Goal: Task Accomplishment & Management: Use online tool/utility

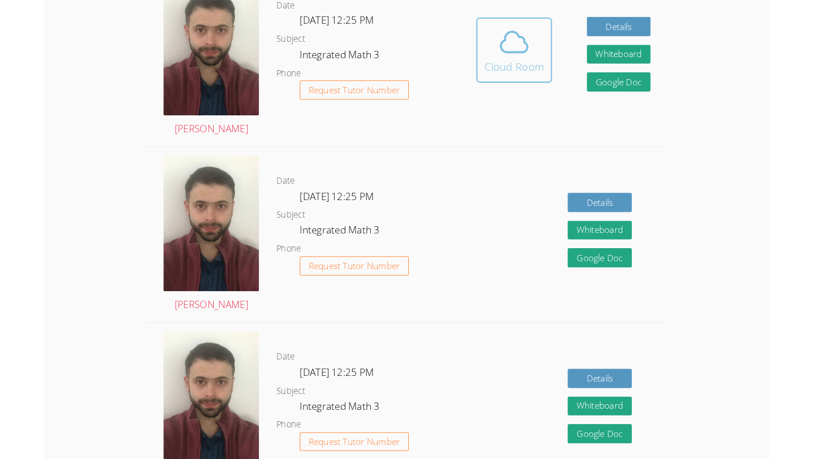
scroll to position [280, 0]
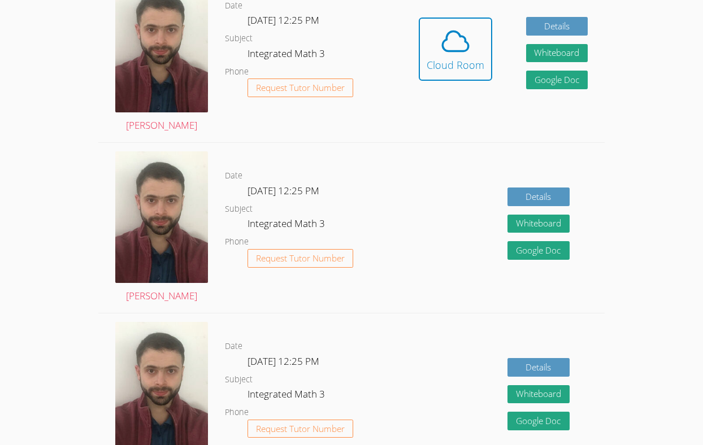
drag, startPoint x: 453, startPoint y: 45, endPoint x: 380, endPoint y: 165, distance: 140.3
drag, startPoint x: 441, startPoint y: 88, endPoint x: 605, endPoint y: -90, distance: 241.6
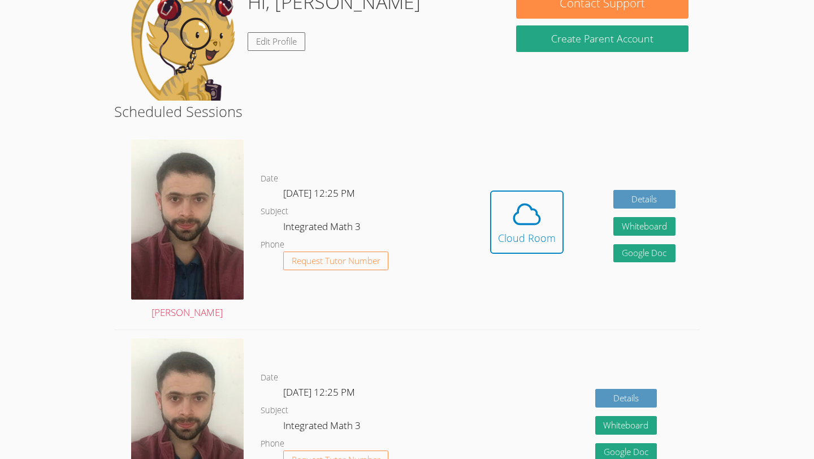
scroll to position [123, 0]
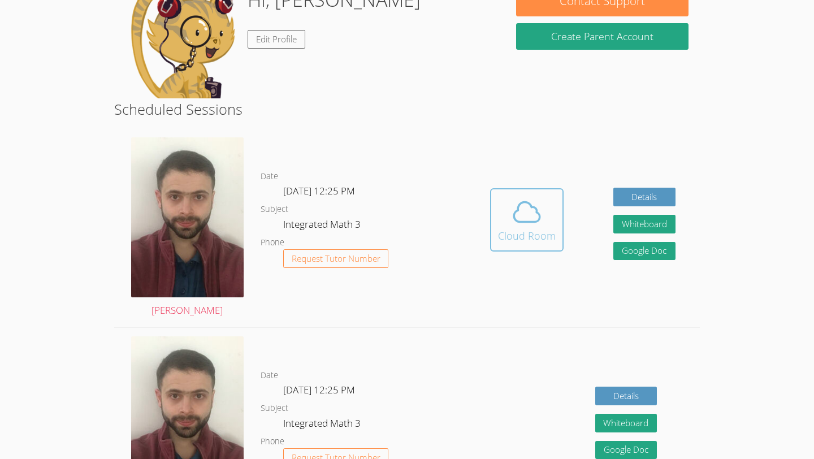
click at [545, 205] on span at bounding box center [527, 212] width 58 height 32
click at [0, 0] on body "Home Programs Sessions Tutors Messages Billing Logout Ashlynn Successfully auth…" at bounding box center [407, 106] width 814 height 459
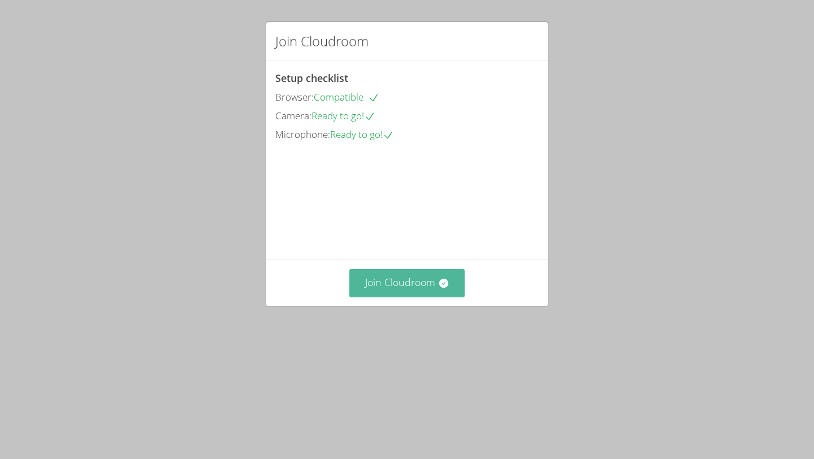
click at [431, 297] on button "Join Cloudroom" at bounding box center [407, 283] width 116 height 28
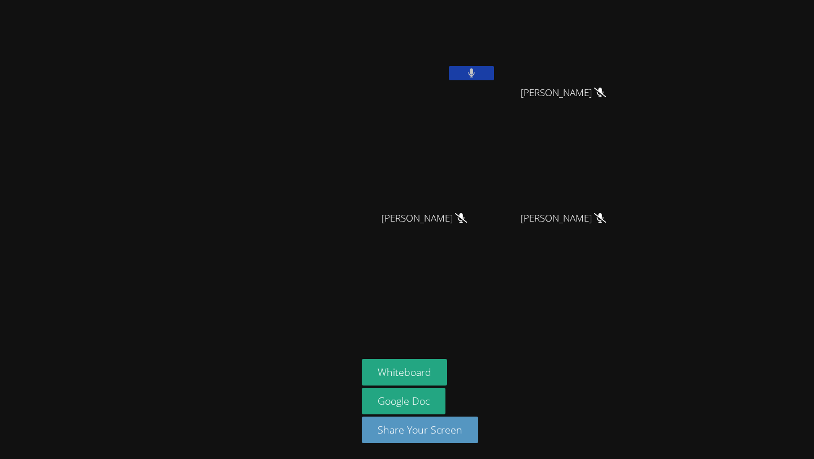
click at [458, 71] on button at bounding box center [471, 73] width 45 height 14
click at [761, 66] on div "[PERSON_NAME] Jeshirey [PERSON_NAME] Jeshirey [PERSON_NAME] [PERSON_NAME] [PERS…" at bounding box center [407, 229] width 814 height 459
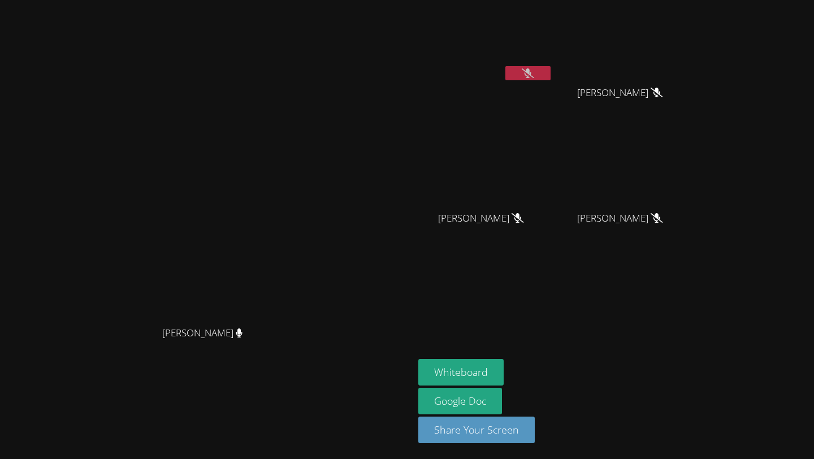
click at [534, 76] on icon at bounding box center [528, 73] width 12 height 10
click at [551, 76] on button at bounding box center [527, 73] width 45 height 14
click at [534, 77] on icon at bounding box center [528, 73] width 12 height 10
click at [532, 77] on icon at bounding box center [528, 73] width 7 height 10
click at [551, 77] on button at bounding box center [527, 73] width 45 height 14
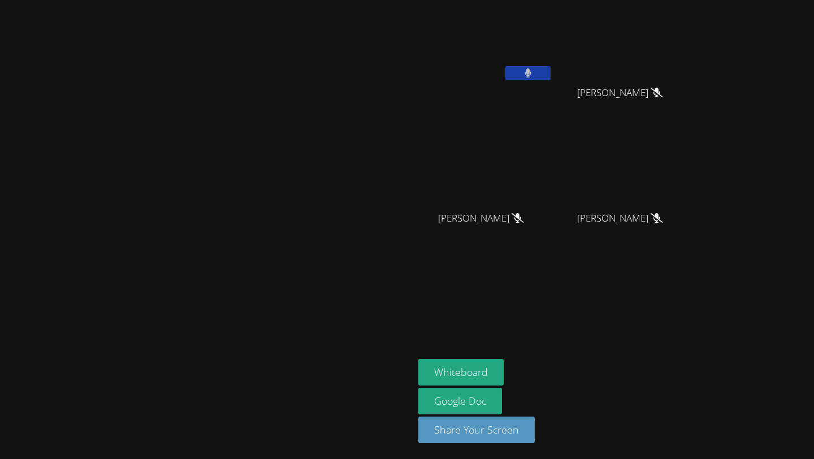
click at [551, 77] on button at bounding box center [527, 73] width 45 height 14
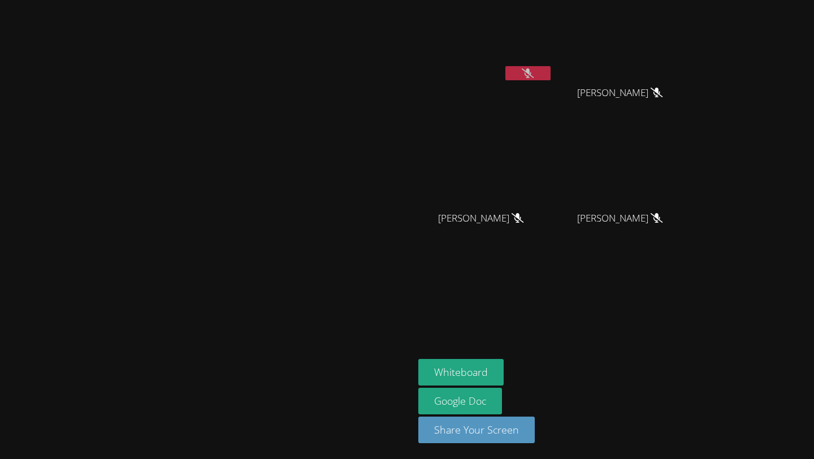
click at [551, 77] on button at bounding box center [527, 73] width 45 height 14
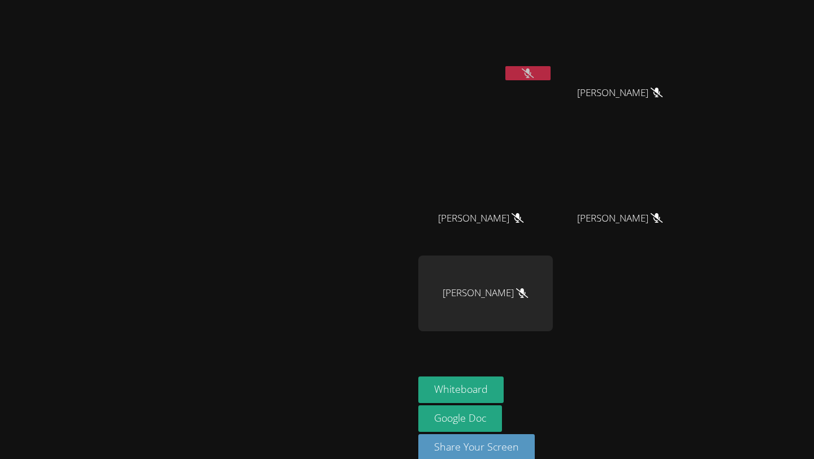
click at [551, 77] on button at bounding box center [527, 73] width 45 height 14
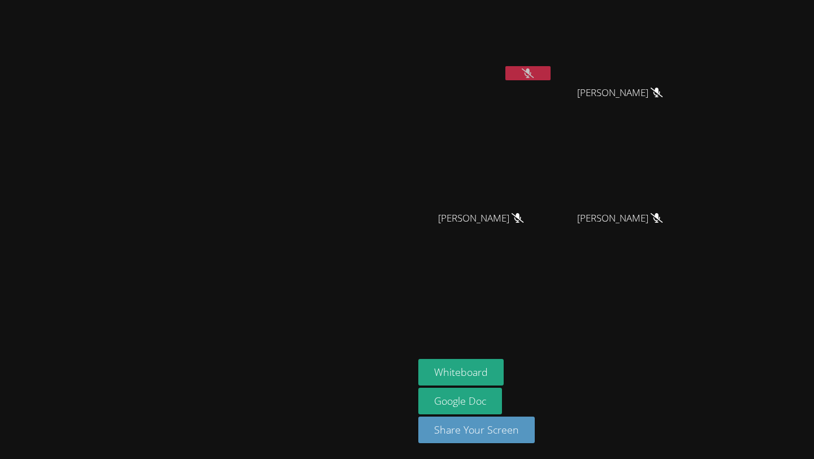
click at [551, 77] on button at bounding box center [527, 73] width 45 height 14
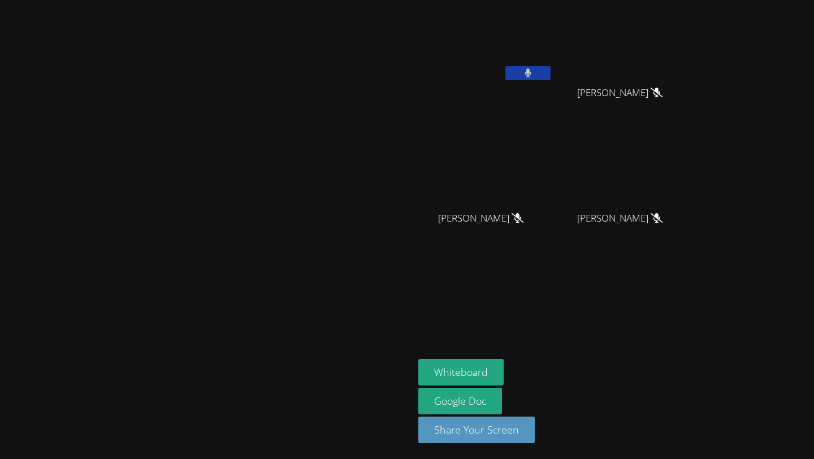
click at [551, 77] on button at bounding box center [527, 73] width 45 height 14
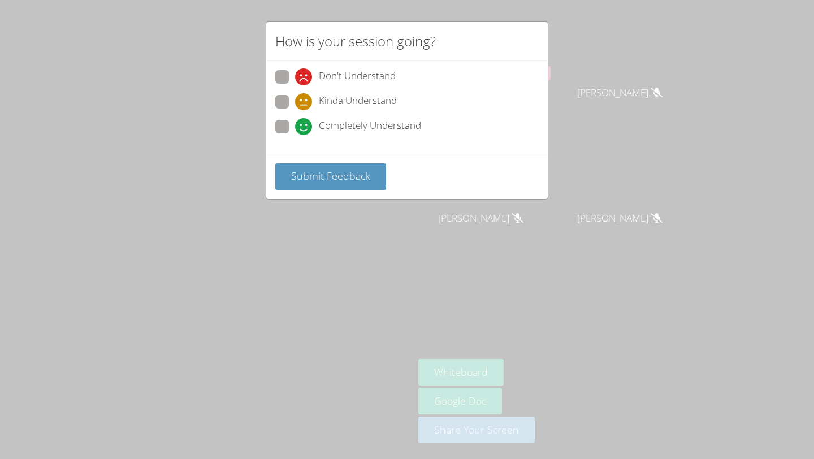
click at [295, 135] on span at bounding box center [295, 135] width 0 height 0
click at [295, 123] on input "Completely Understand" at bounding box center [300, 125] width 10 height 10
radio input "true"
click at [300, 170] on span "Submit Feedback" at bounding box center [330, 176] width 79 height 14
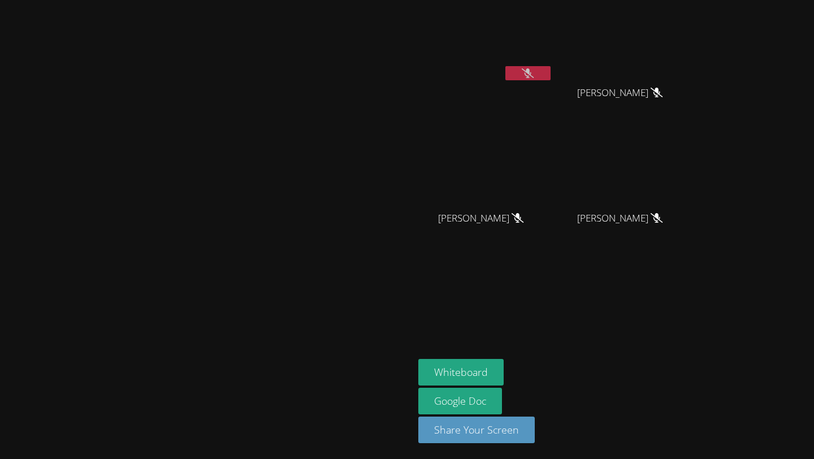
click at [292, 170] on video at bounding box center [207, 207] width 170 height 228
